Goal: Task Accomplishment & Management: Use online tool/utility

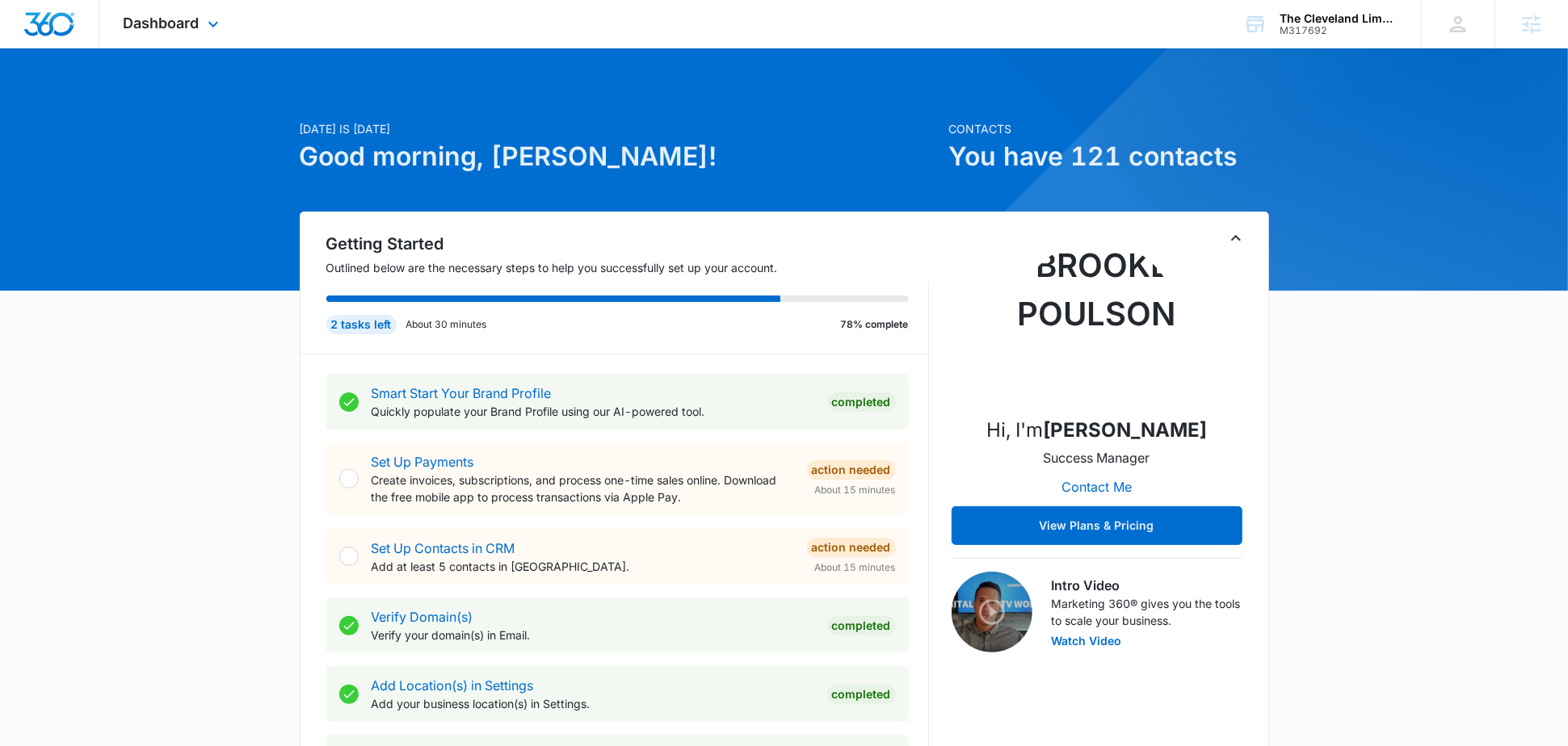
click at [201, 1] on div "Dashboard Apps Reputation Websites Forms CRM Email Social Content Ads Intellige…" at bounding box center [173, 23] width 148 height 48
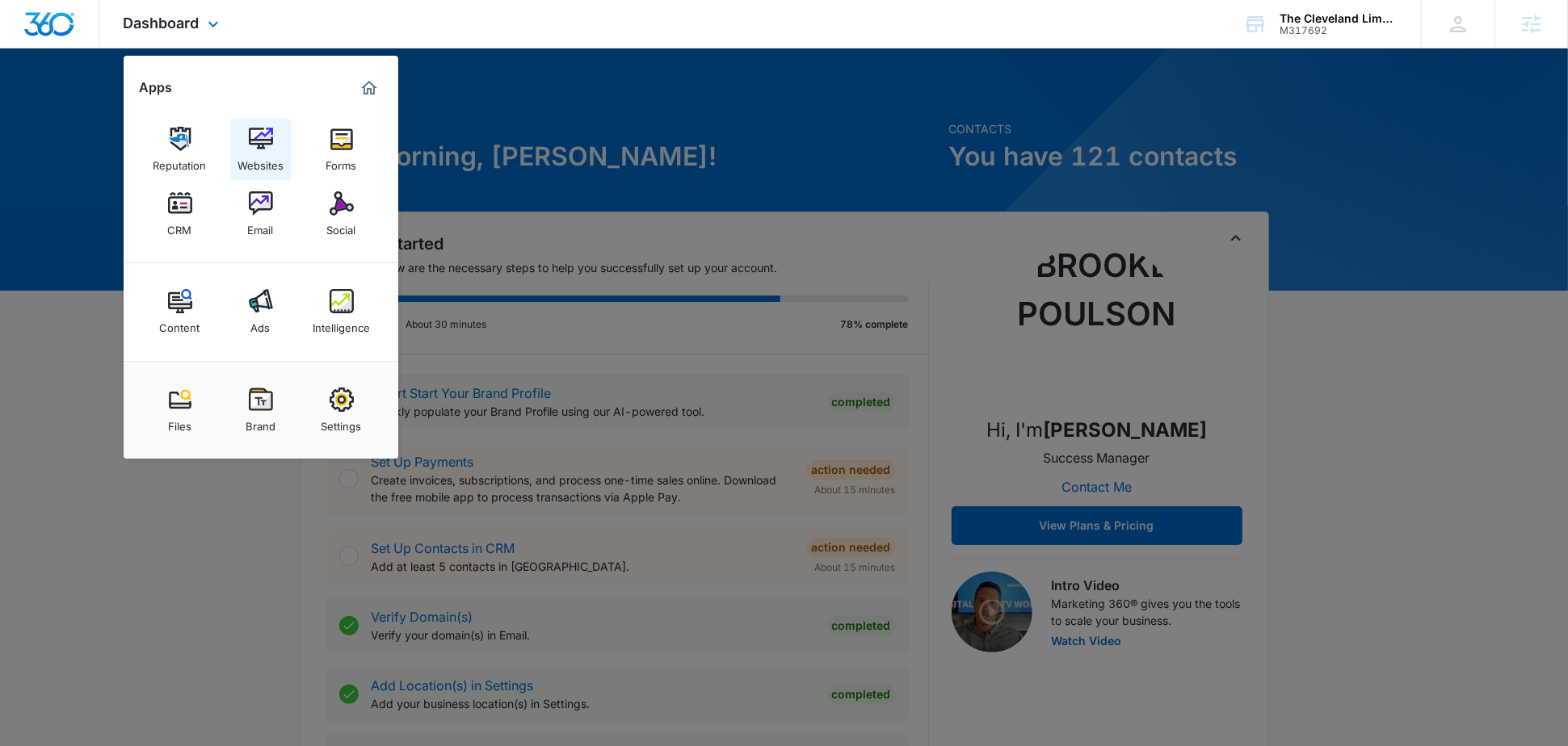
click at [274, 129] on link "Websites" at bounding box center [261, 149] width 61 height 61
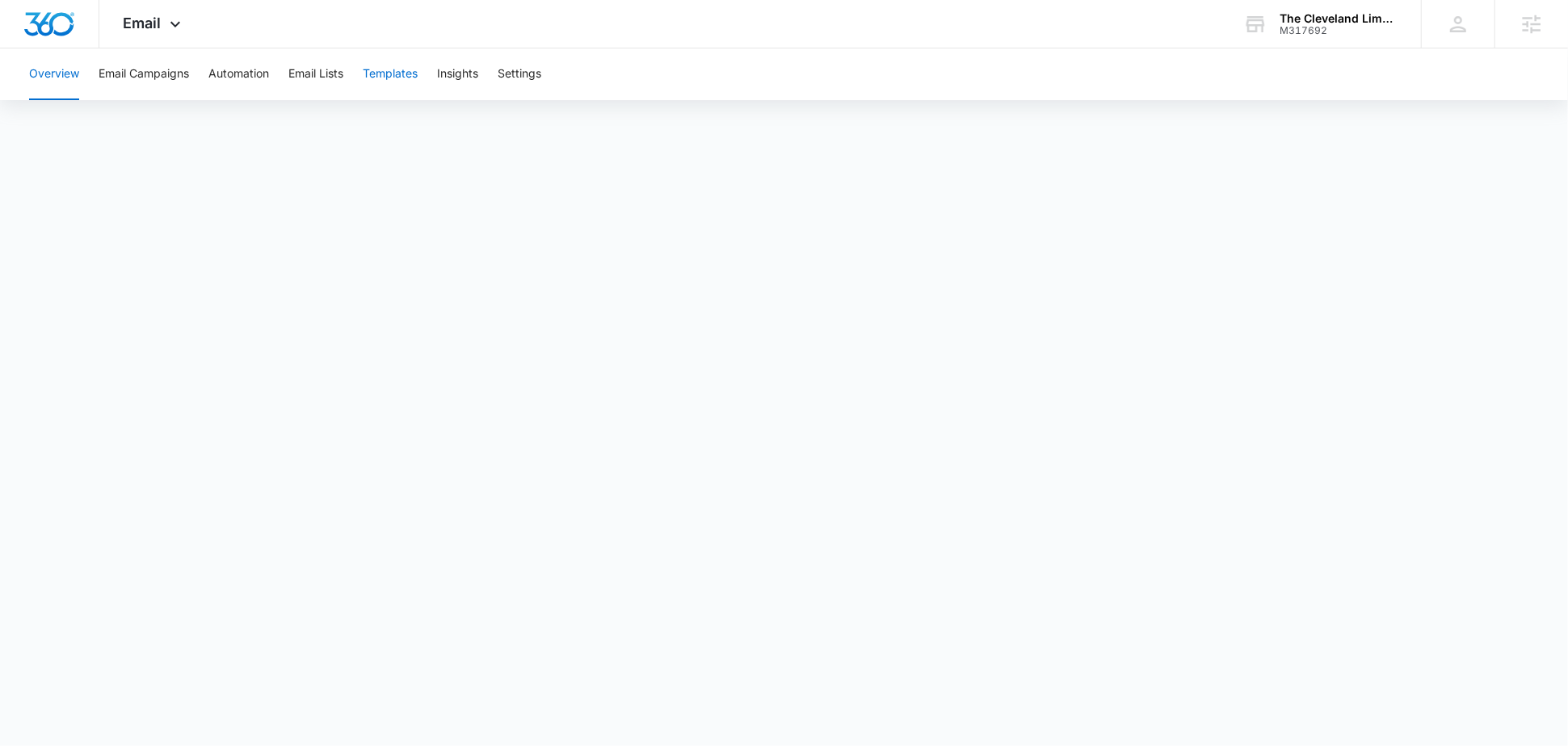
click at [395, 80] on button "Templates" at bounding box center [389, 74] width 55 height 52
click at [1038, 415] on div ", we" at bounding box center [1090, 428] width 155 height 26
click at [171, 85] on button "Email Campaigns" at bounding box center [144, 74] width 91 height 52
click at [161, 24] on div "Email Apps Reputation Websites Forms CRM Email Social Content Ads Intelligence …" at bounding box center [154, 23] width 110 height 48
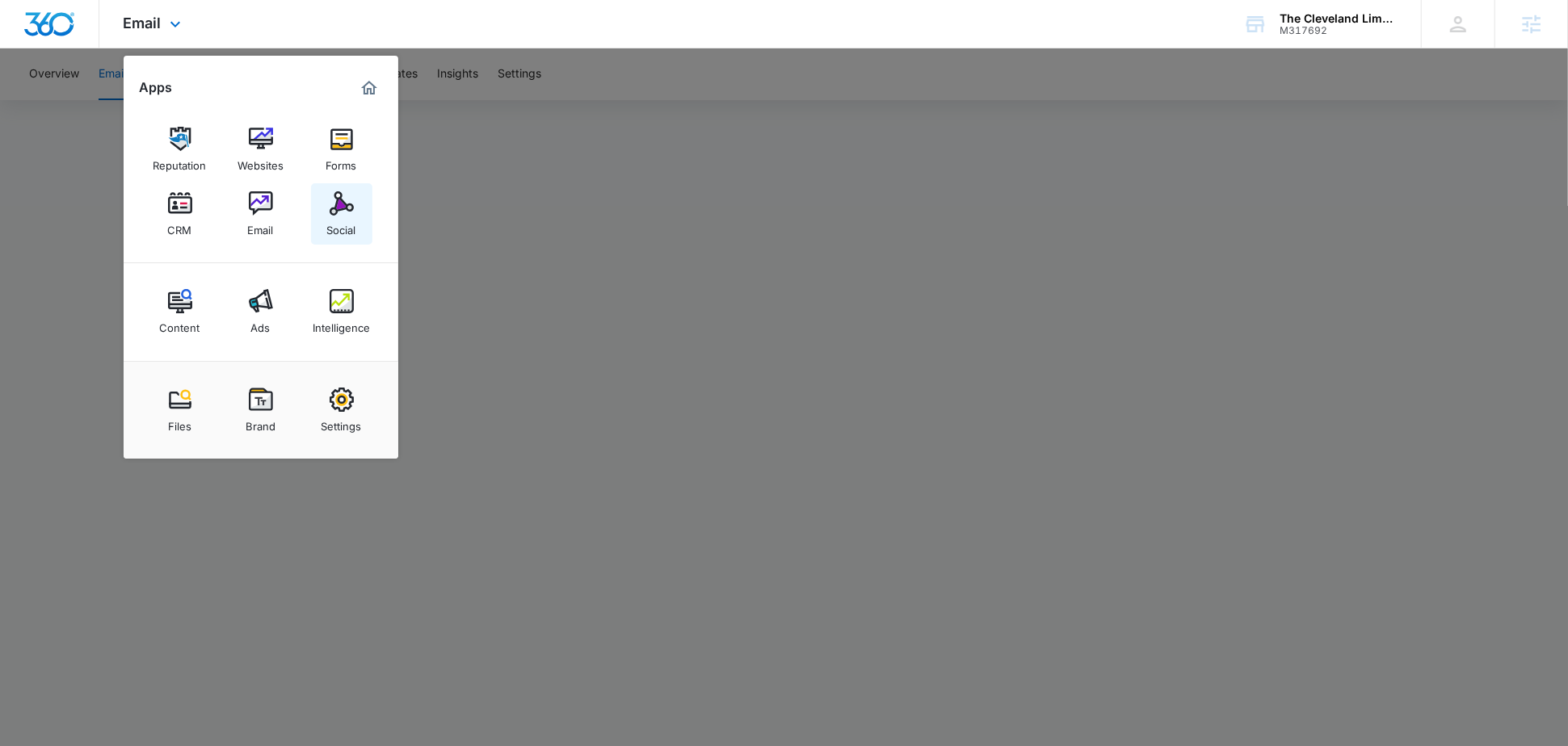
click at [342, 223] on div "Social" at bounding box center [342, 226] width 29 height 21
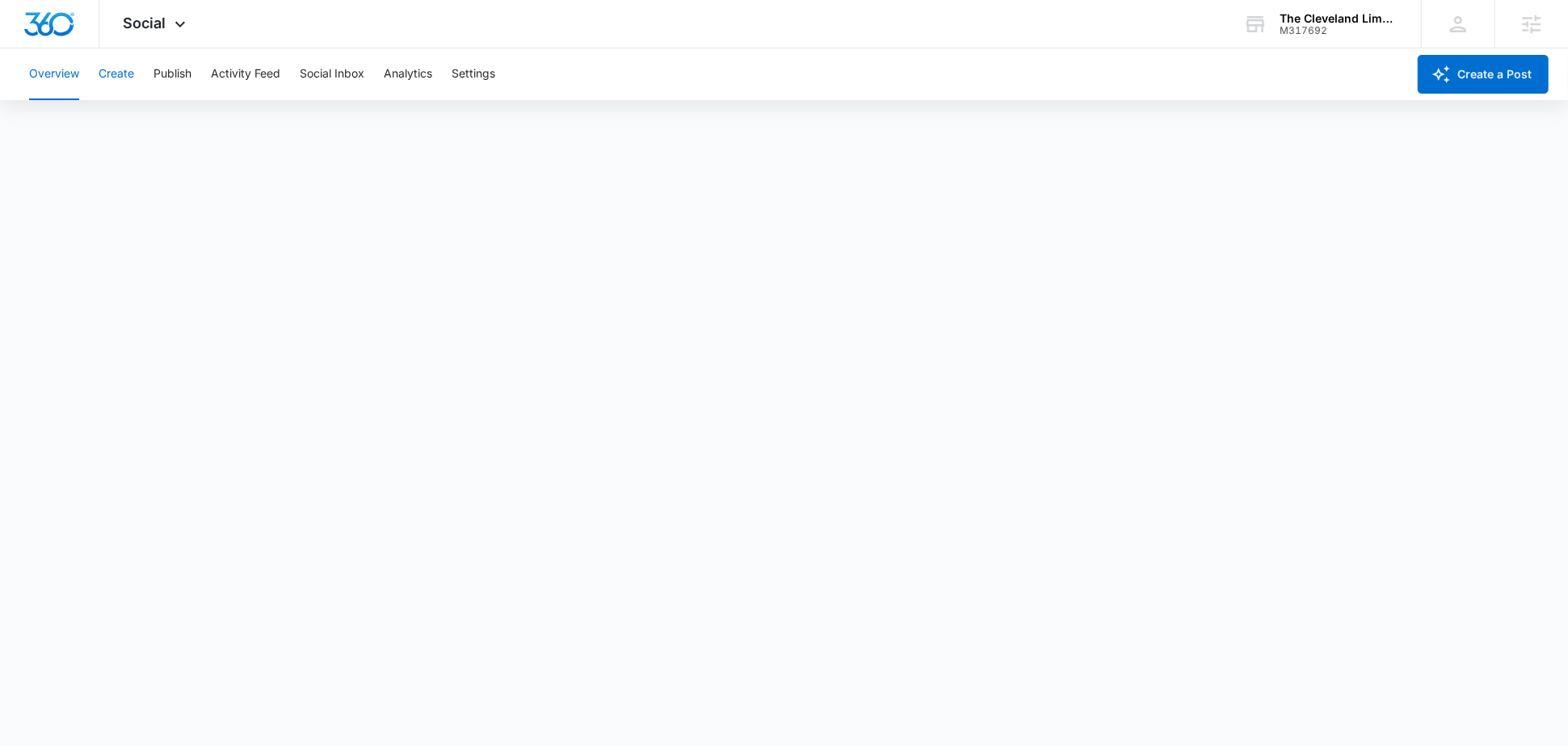
click at [105, 75] on button "Create" at bounding box center [117, 74] width 36 height 52
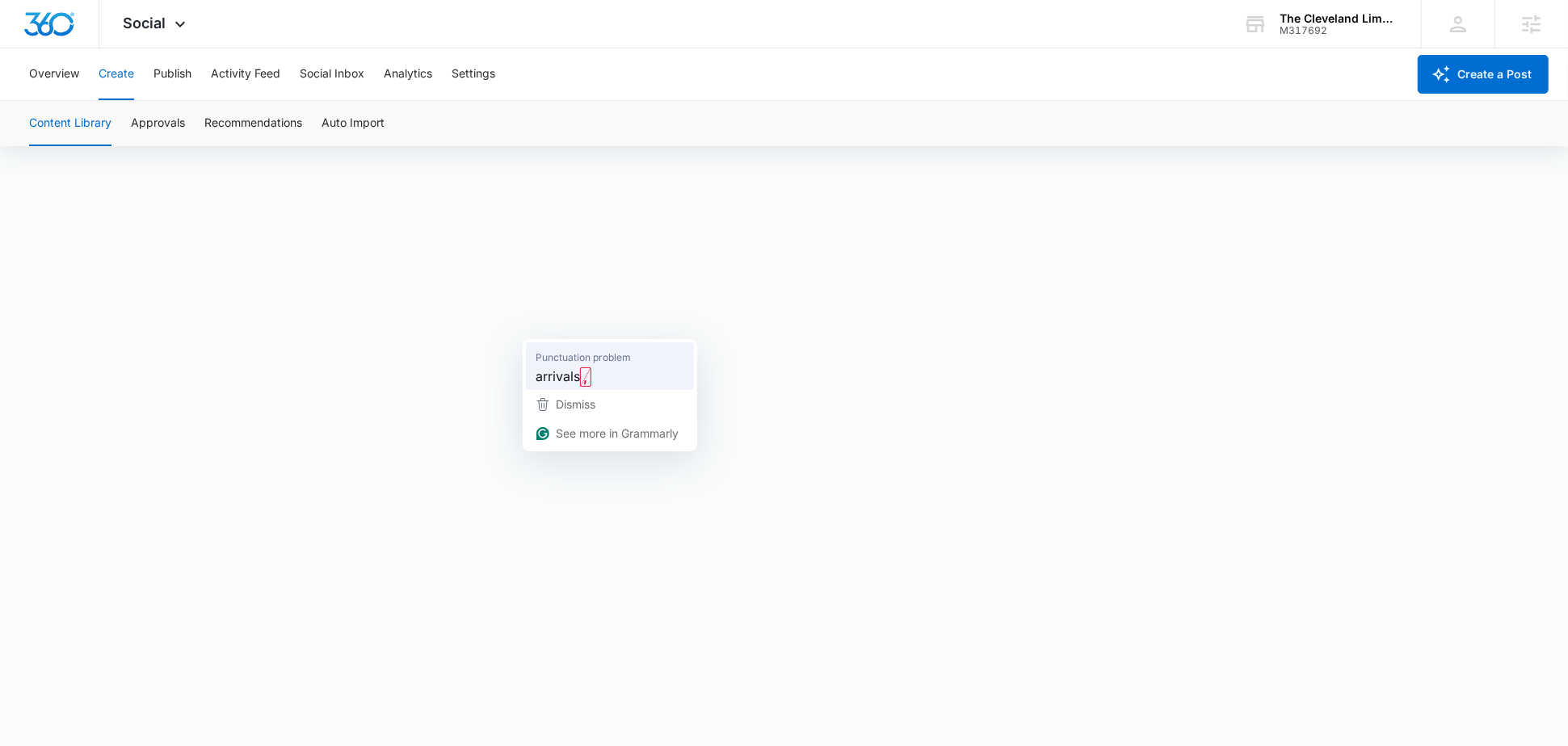
click at [568, 370] on span "arrivals" at bounding box center [558, 377] width 45 height 21
click at [166, 133] on button "Approvals" at bounding box center [158, 124] width 54 height 45
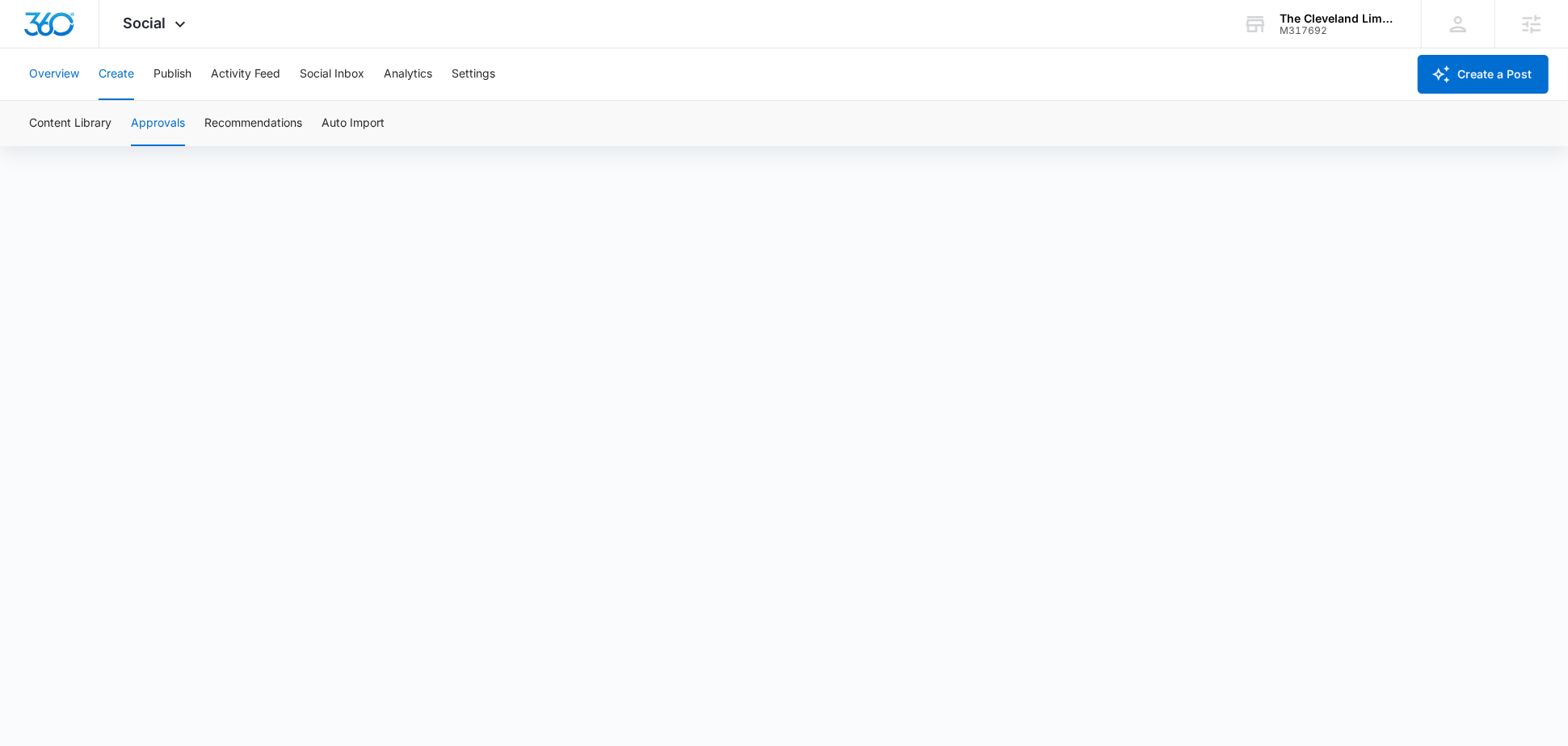
click at [62, 75] on button "Overview" at bounding box center [54, 74] width 50 height 52
